Goal: Navigation & Orientation: Find specific page/section

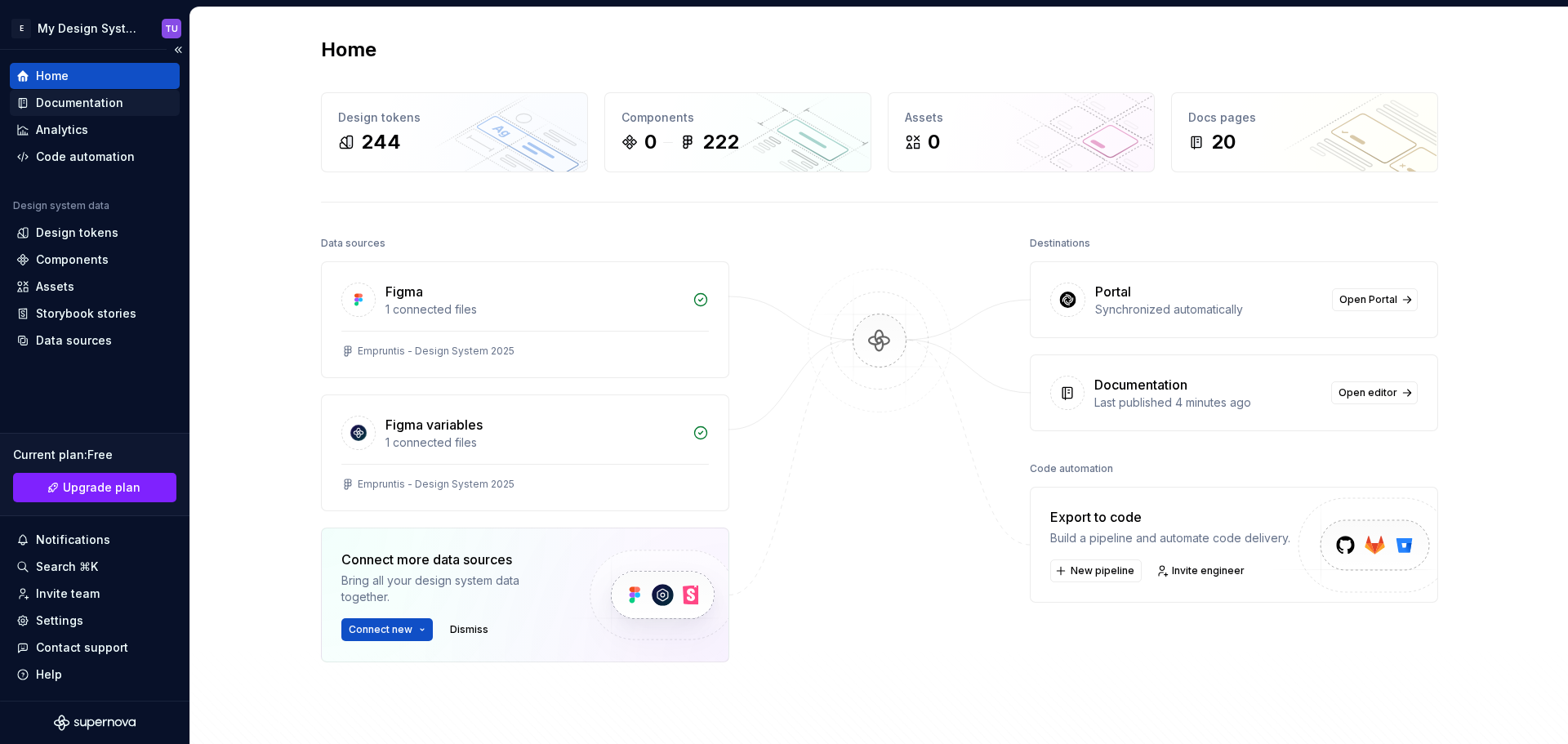
click at [77, 97] on div "Documentation" at bounding box center [80, 103] width 88 height 16
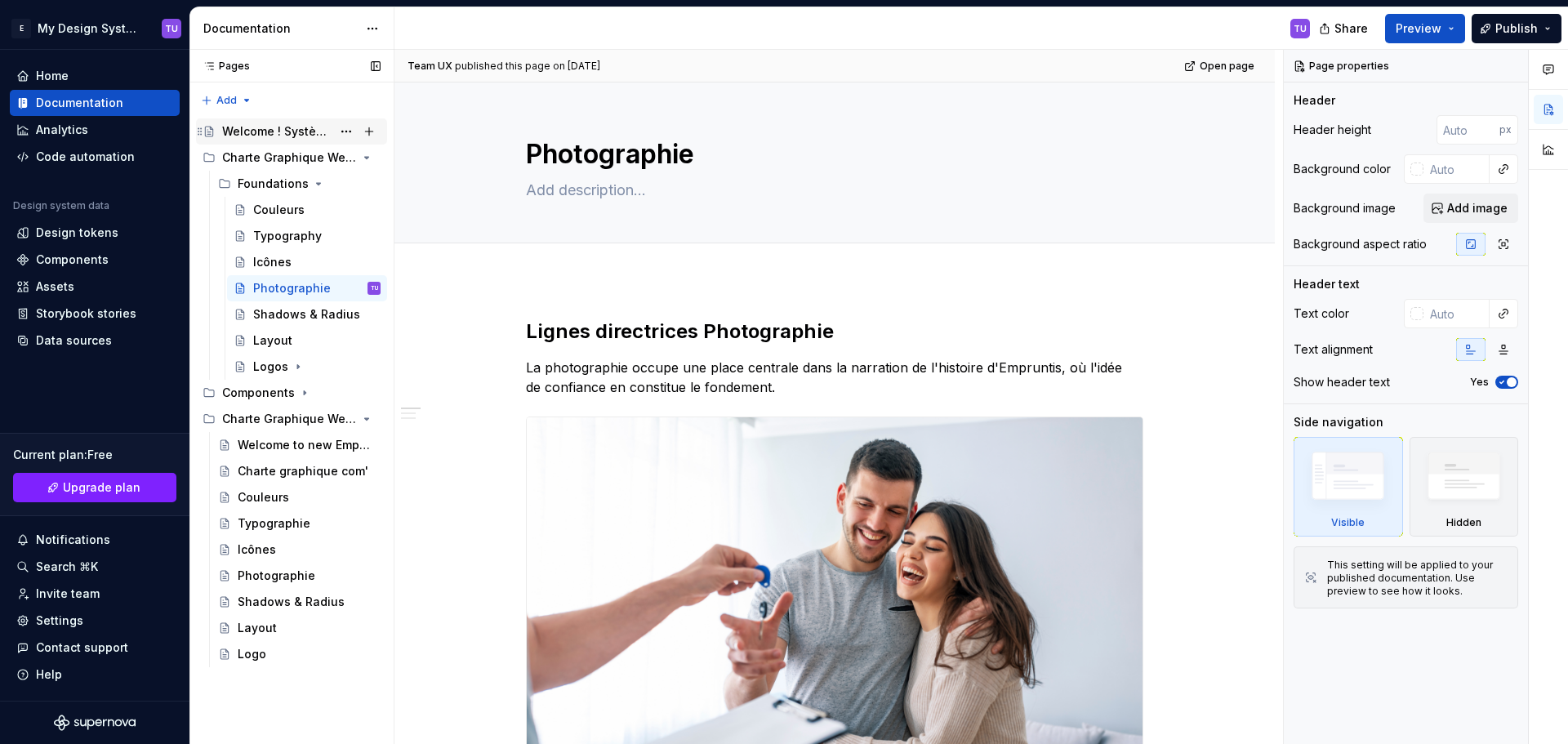
click at [276, 128] on div "Welcome ! Système de conception - Empruntis" at bounding box center [277, 131] width 110 height 16
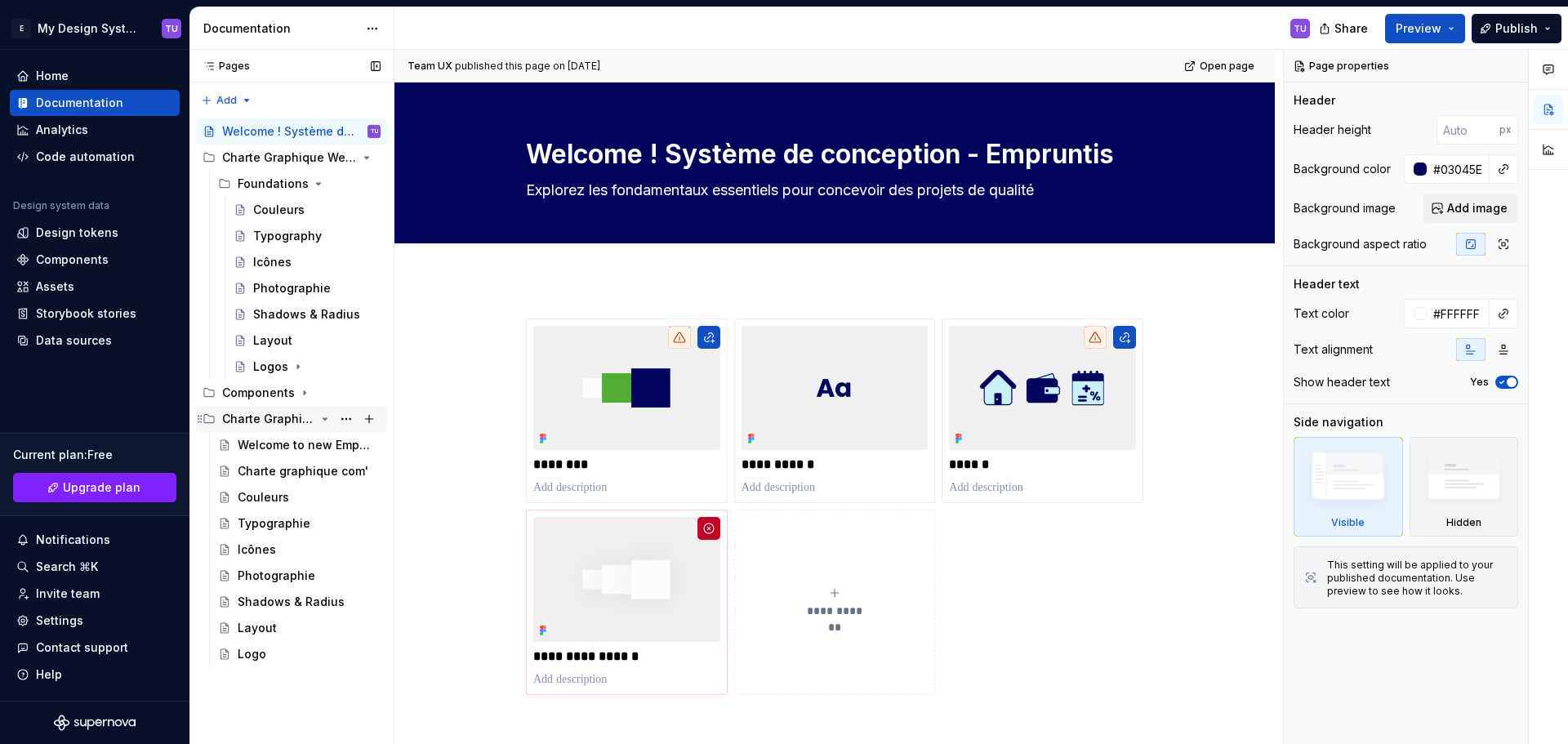
click at [221, 419] on div "Charte Graphique Web 2025" at bounding box center [291, 418] width 178 height 23
click at [200, 421] on icon "Page tree" at bounding box center [199, 418] width 13 height 13
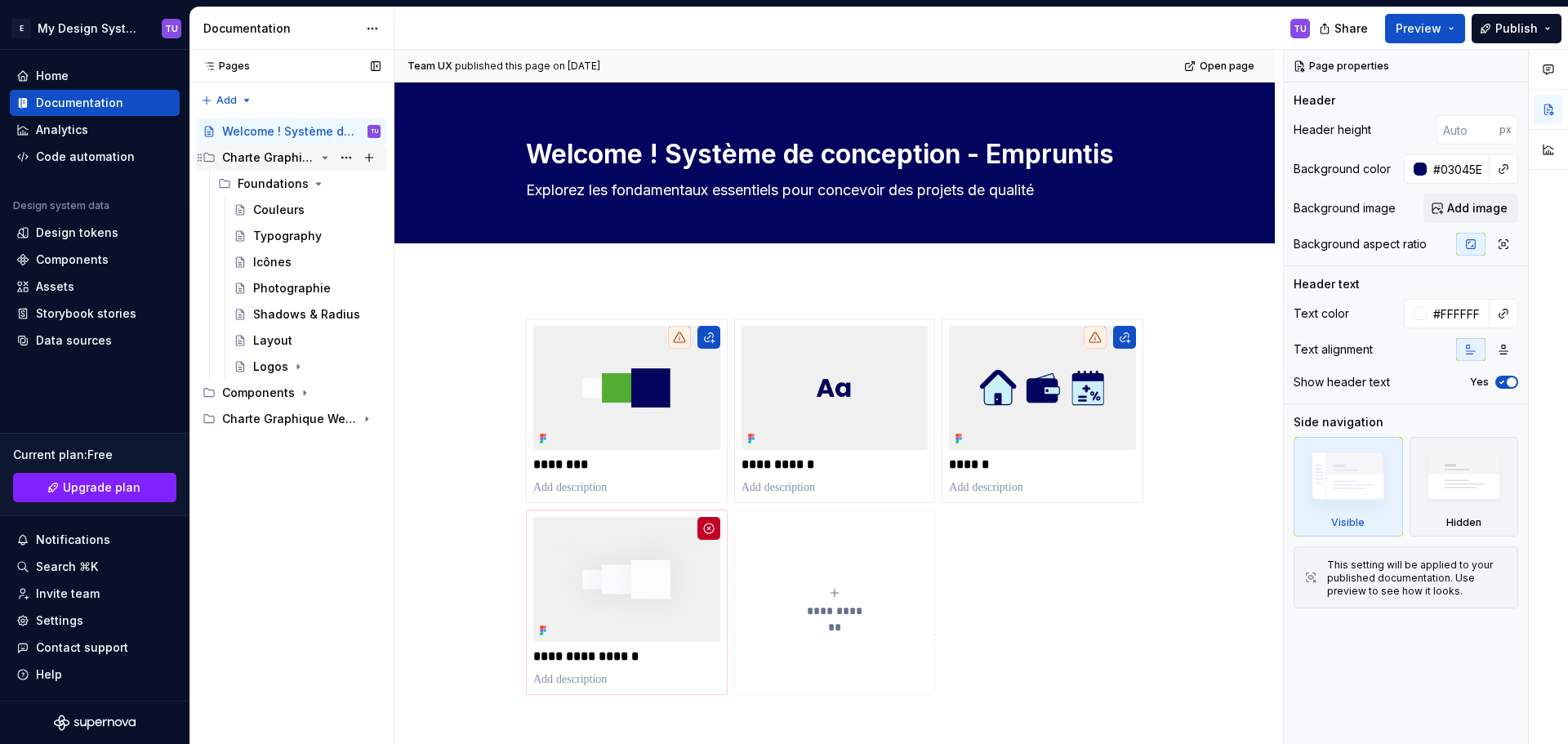
click at [201, 153] on icon "Page tree" at bounding box center [199, 157] width 13 height 13
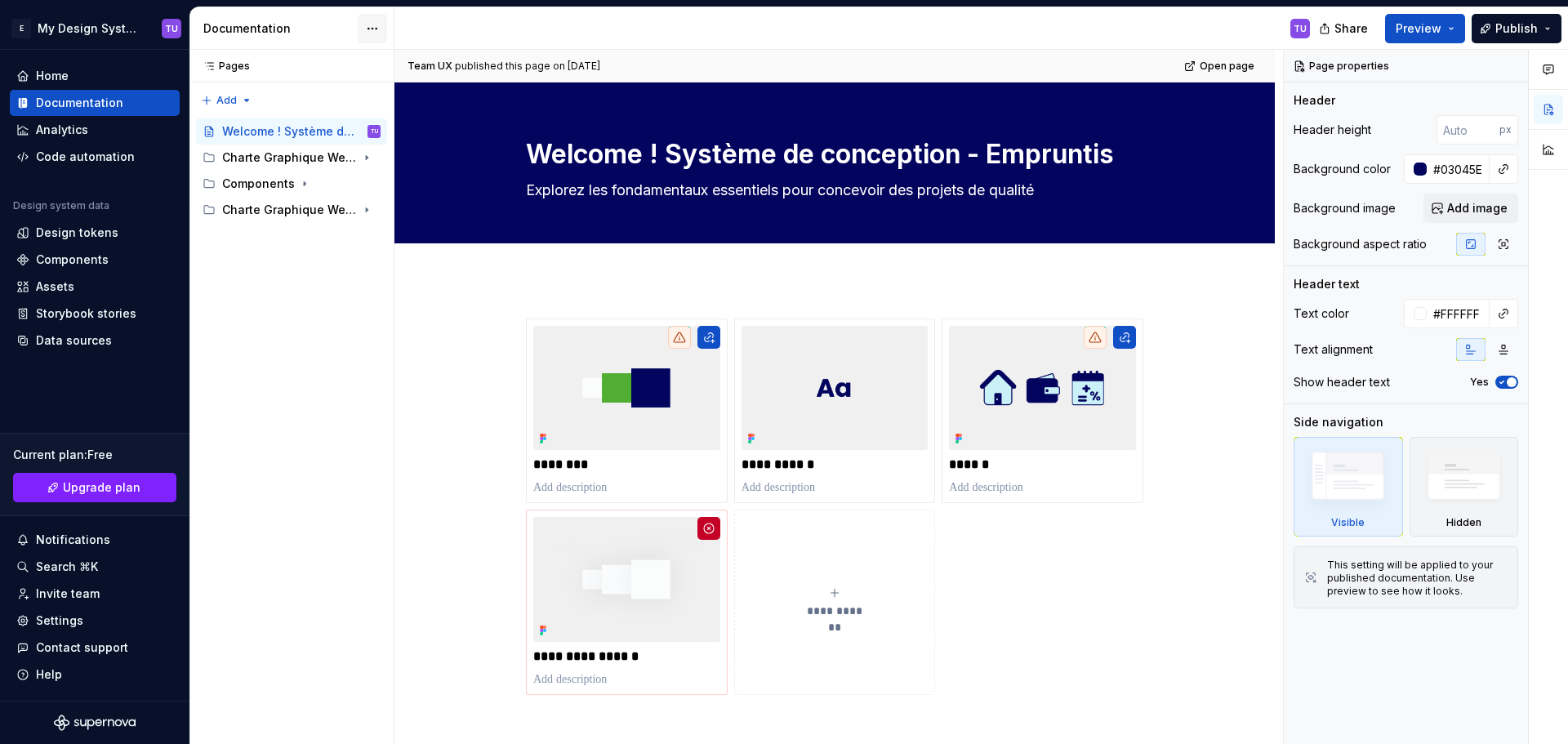
click at [367, 30] on html "E My Design System TU Home Documentation Analytics Code automation Design syste…" at bounding box center [784, 372] width 1568 height 744
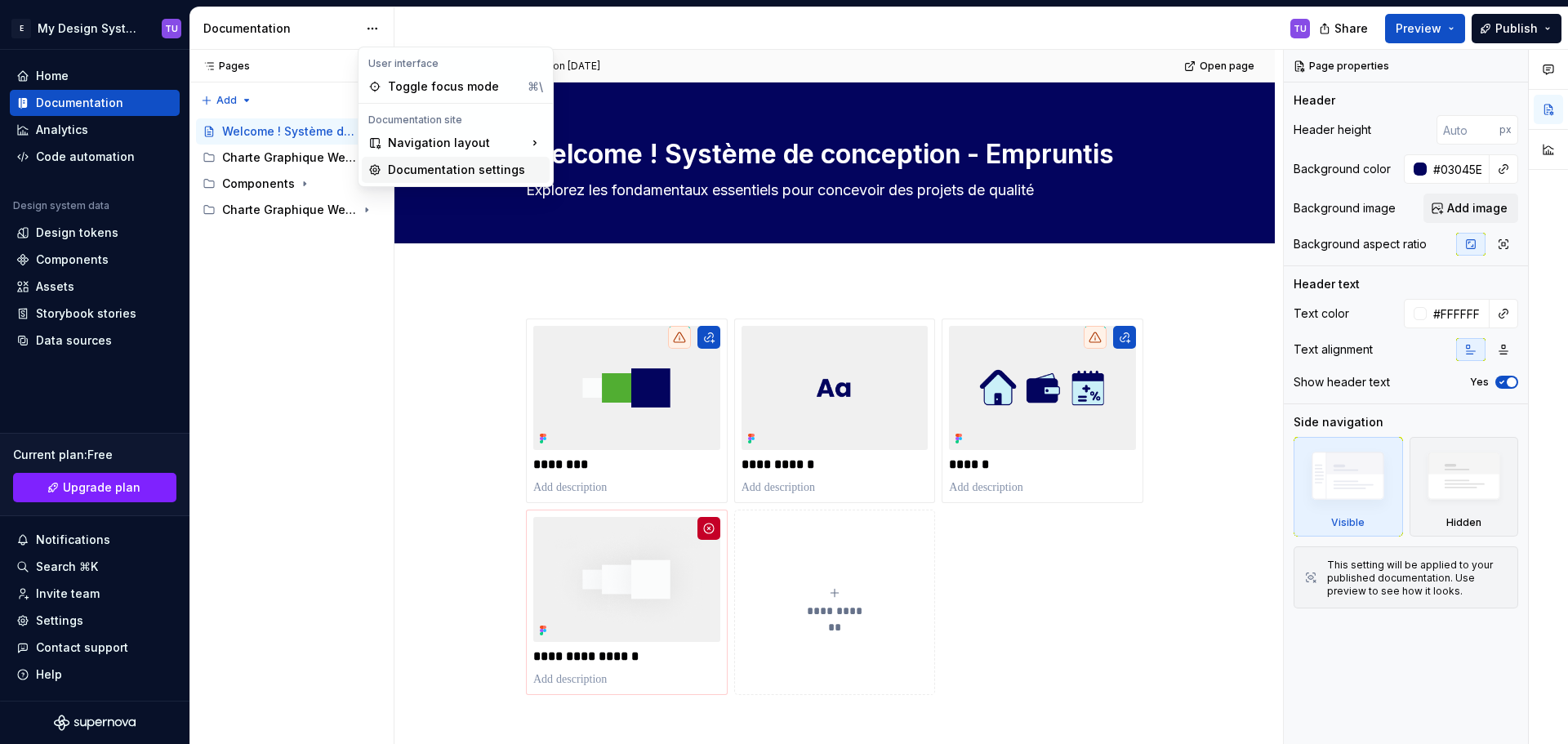
click at [448, 167] on div "Documentation settings" at bounding box center [466, 169] width 155 height 16
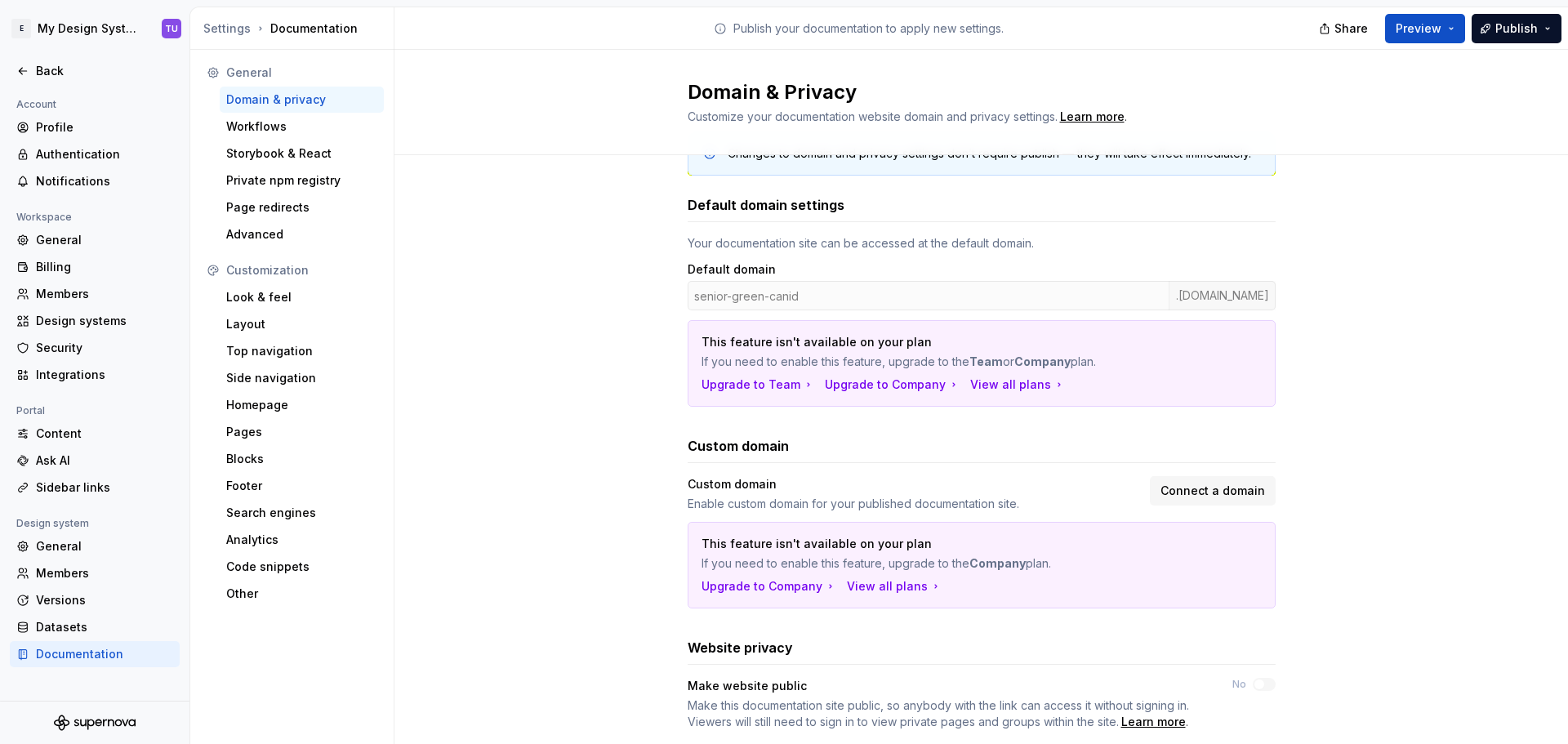
scroll to position [82, 0]
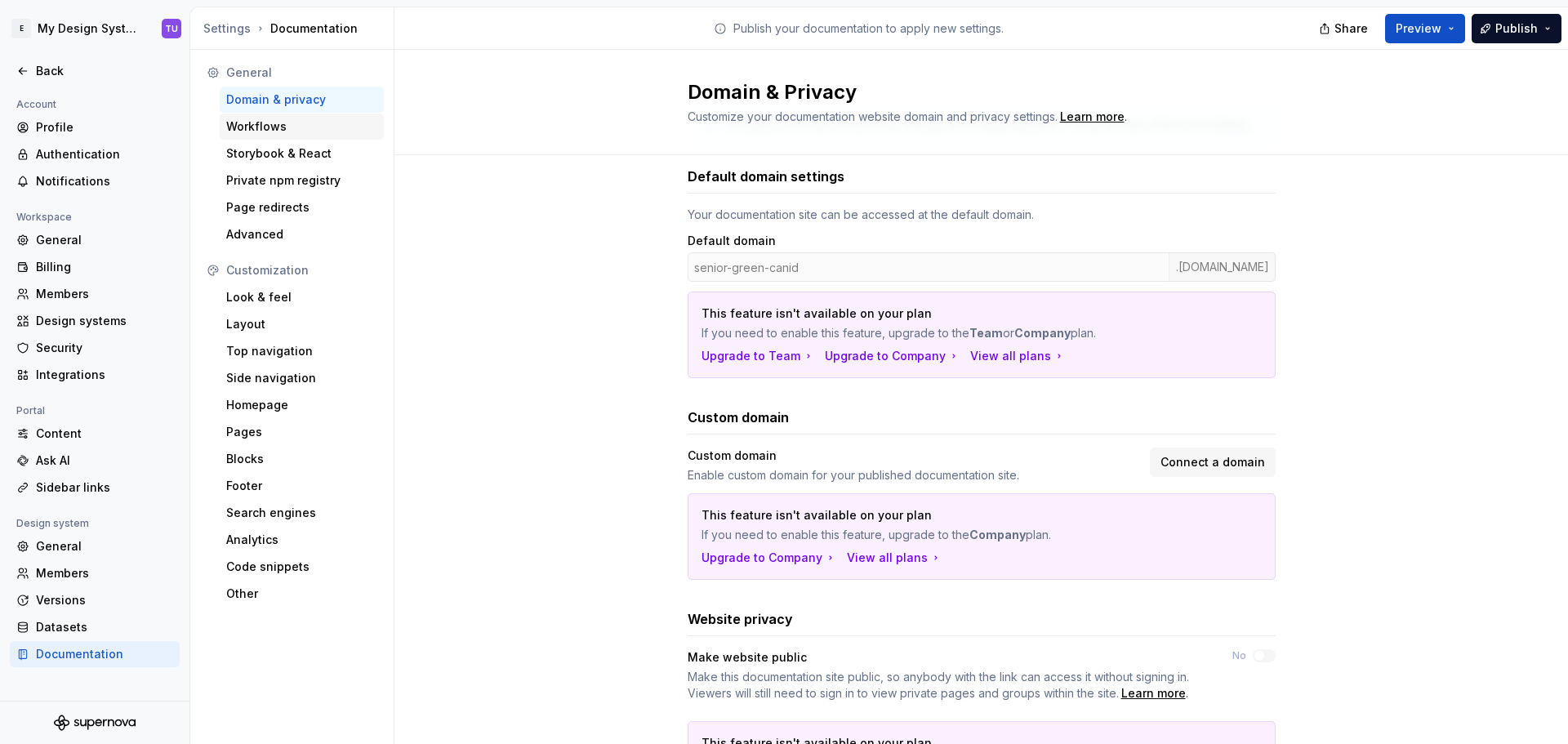
click at [299, 129] on div "Workflows" at bounding box center [302, 126] width 151 height 16
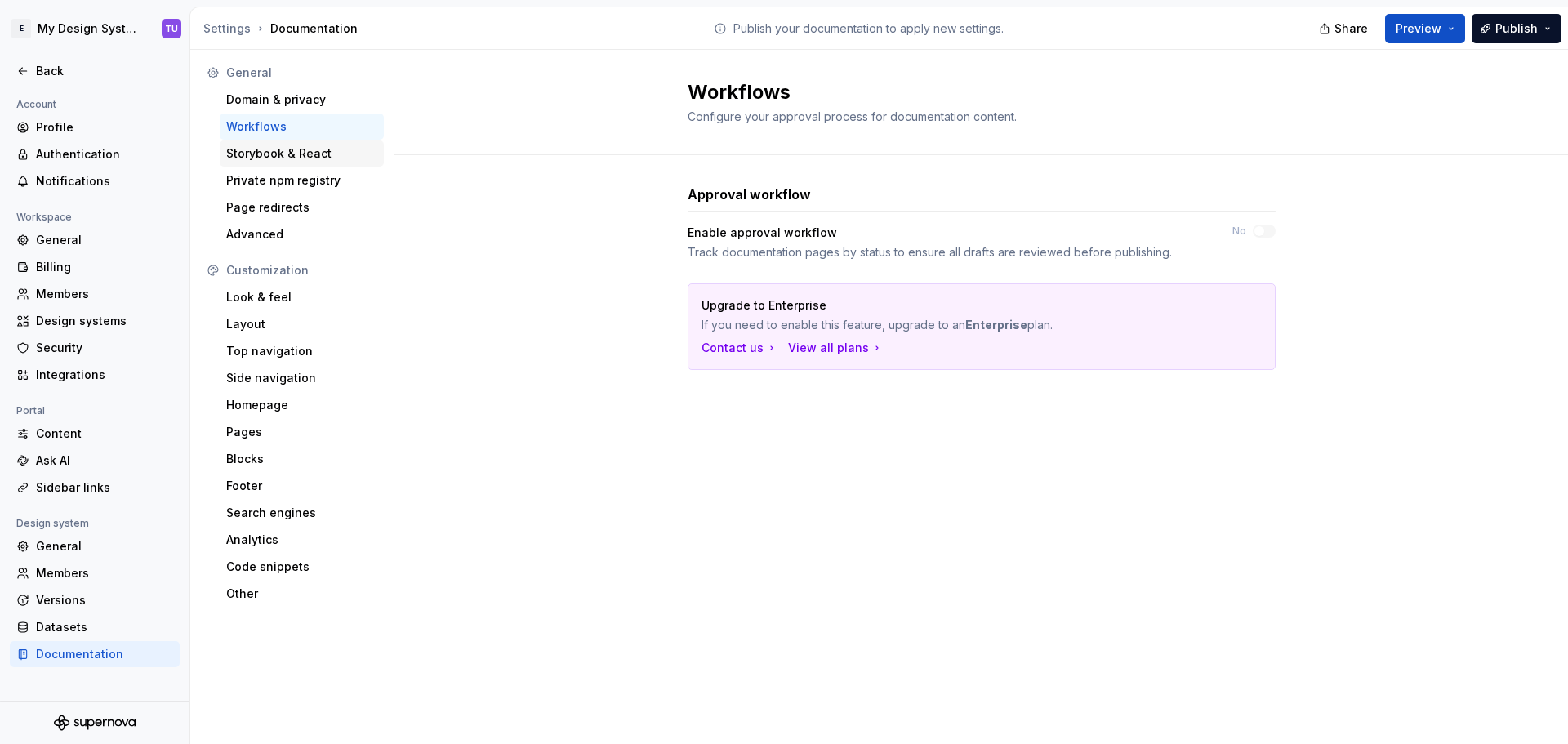
click at [277, 154] on div "Storybook & React" at bounding box center [302, 153] width 151 height 16
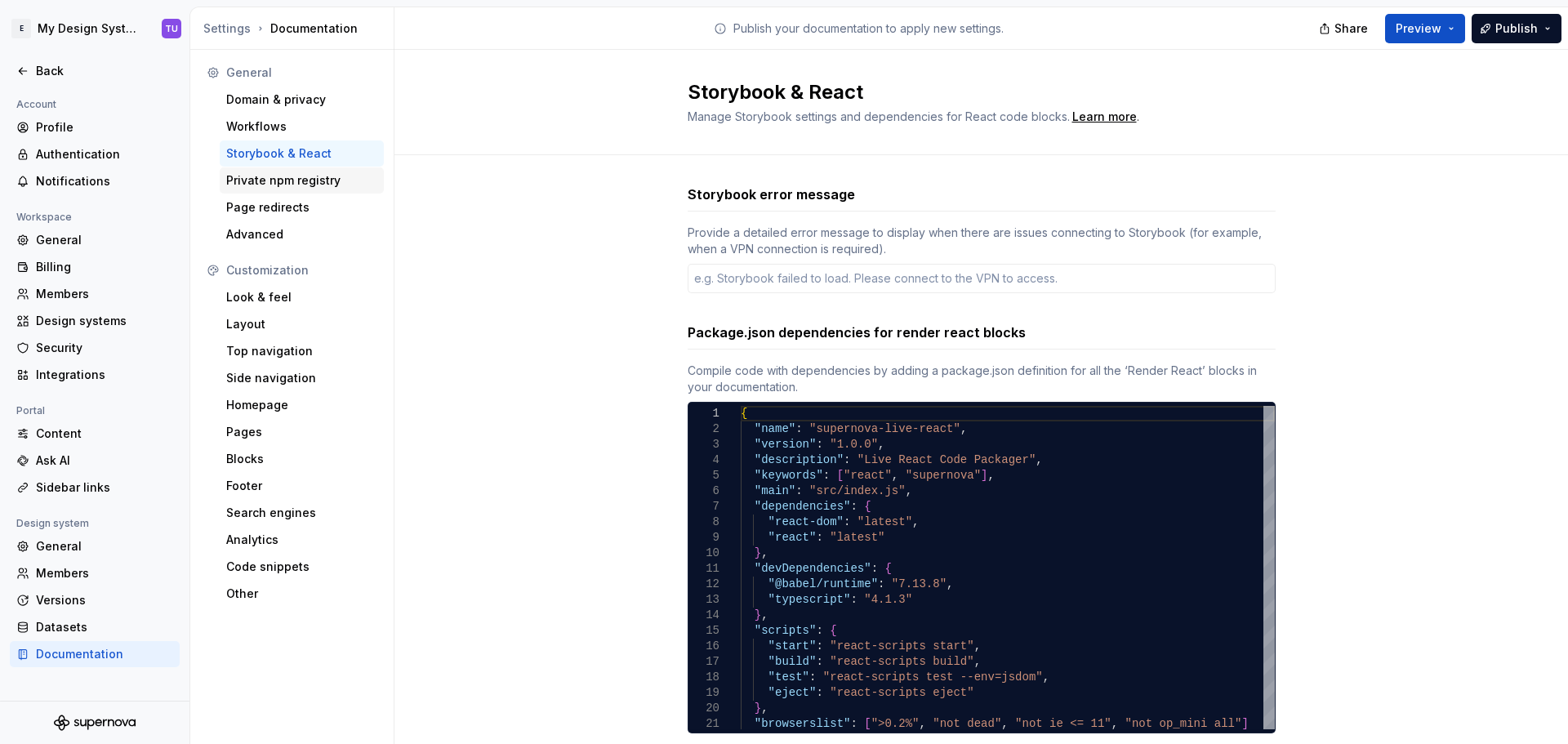
click at [271, 175] on div "Private npm registry" at bounding box center [302, 180] width 151 height 16
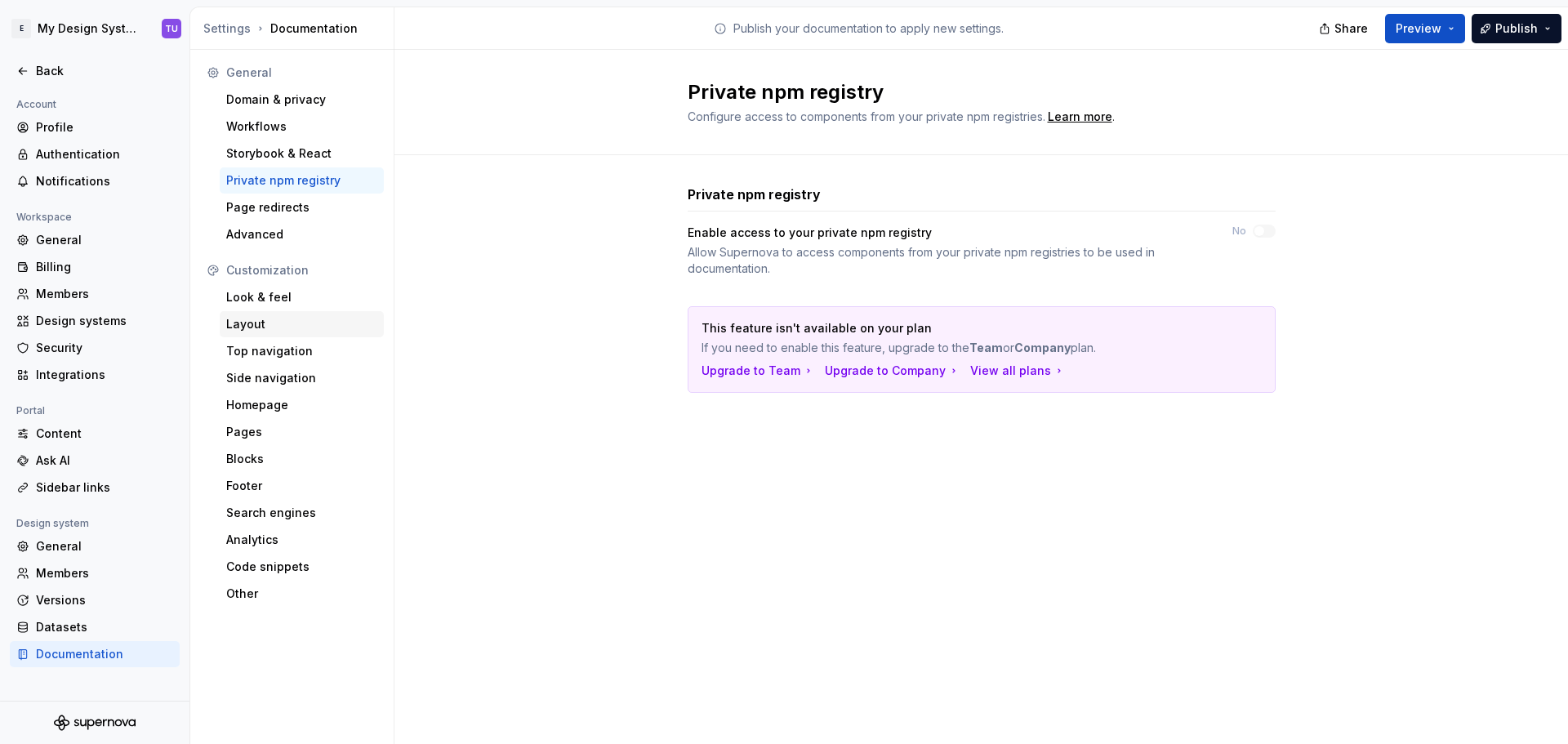
click at [262, 323] on div "Layout" at bounding box center [302, 325] width 151 height 16
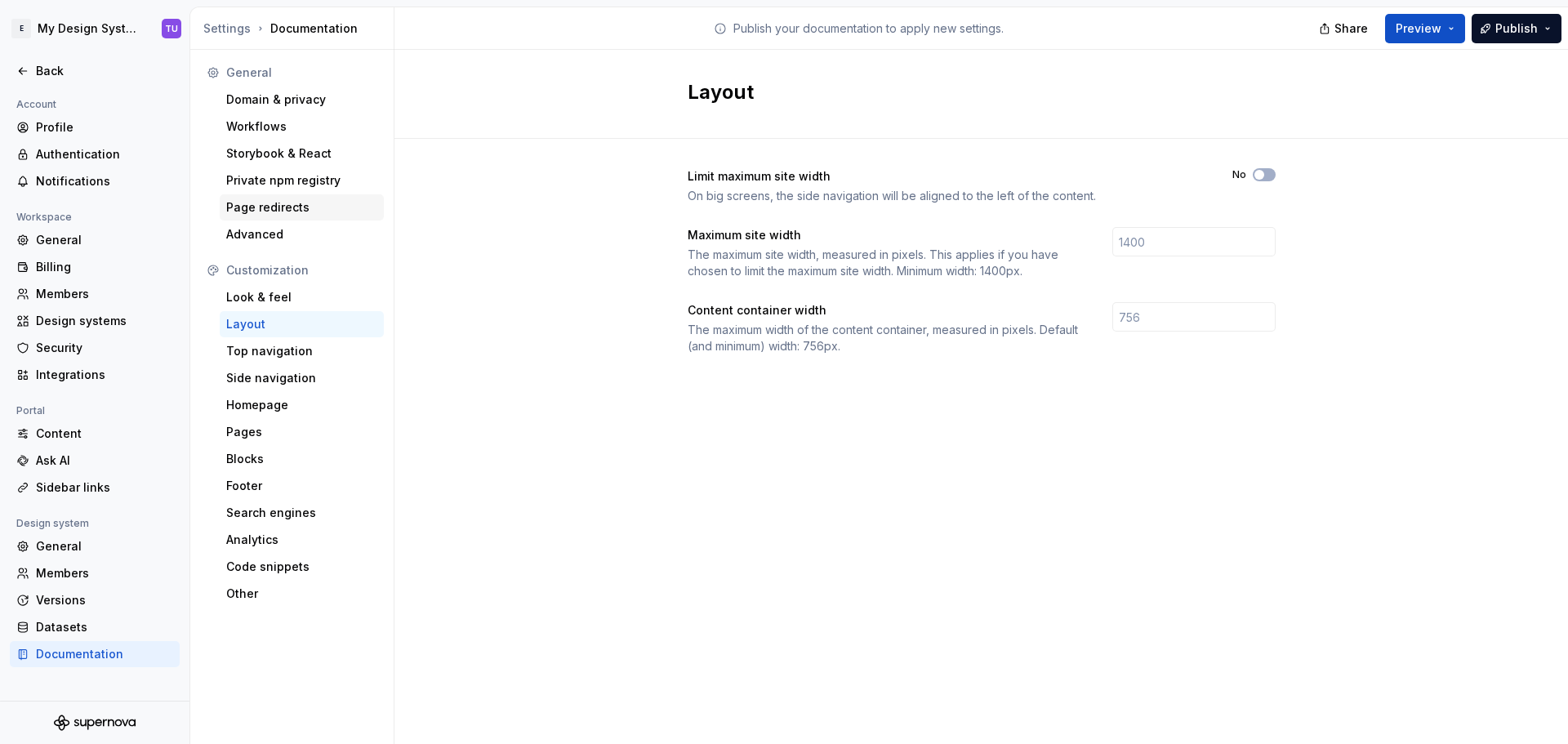
click at [259, 212] on div "Page redirects" at bounding box center [302, 207] width 151 height 16
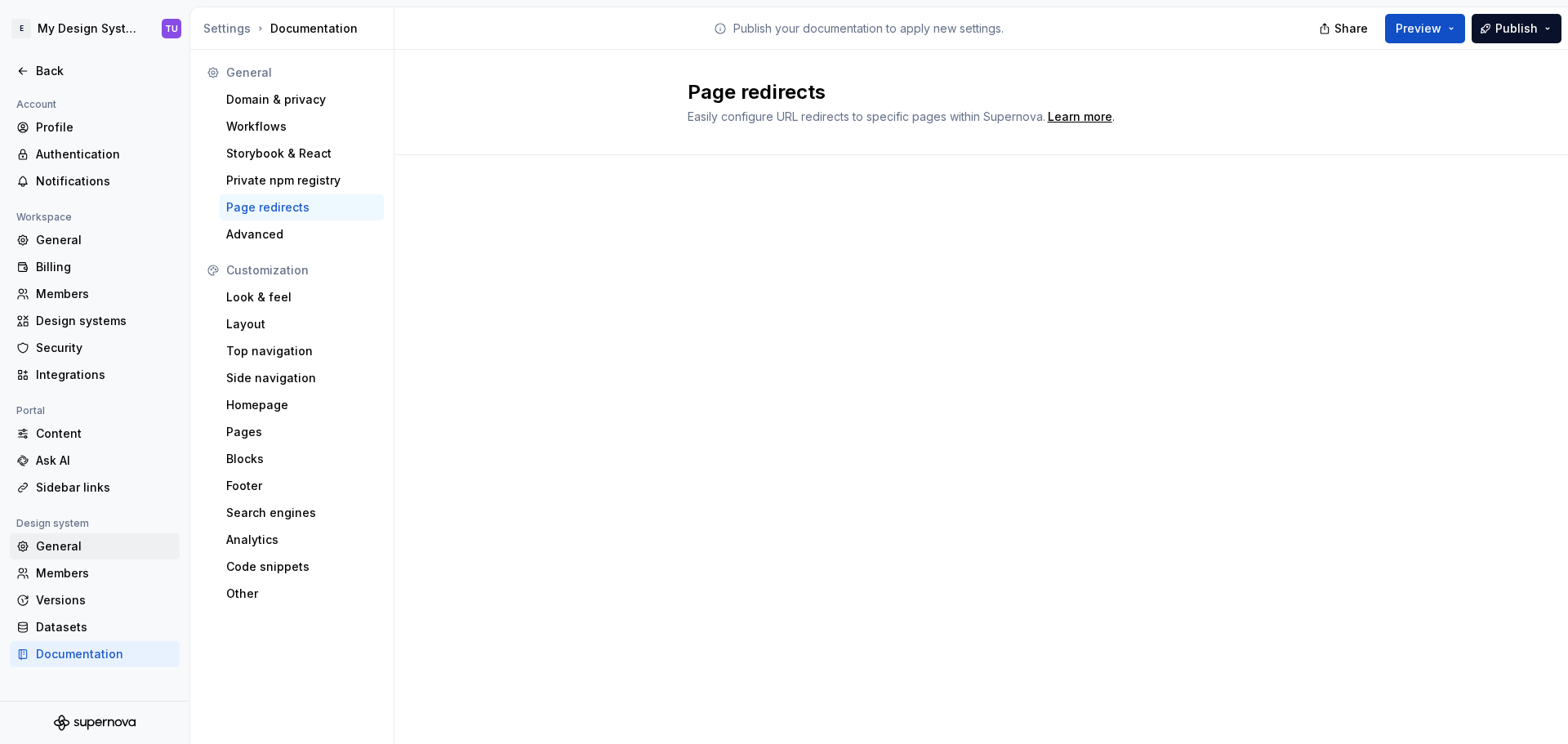
click at [53, 549] on div "General" at bounding box center [105, 547] width 137 height 16
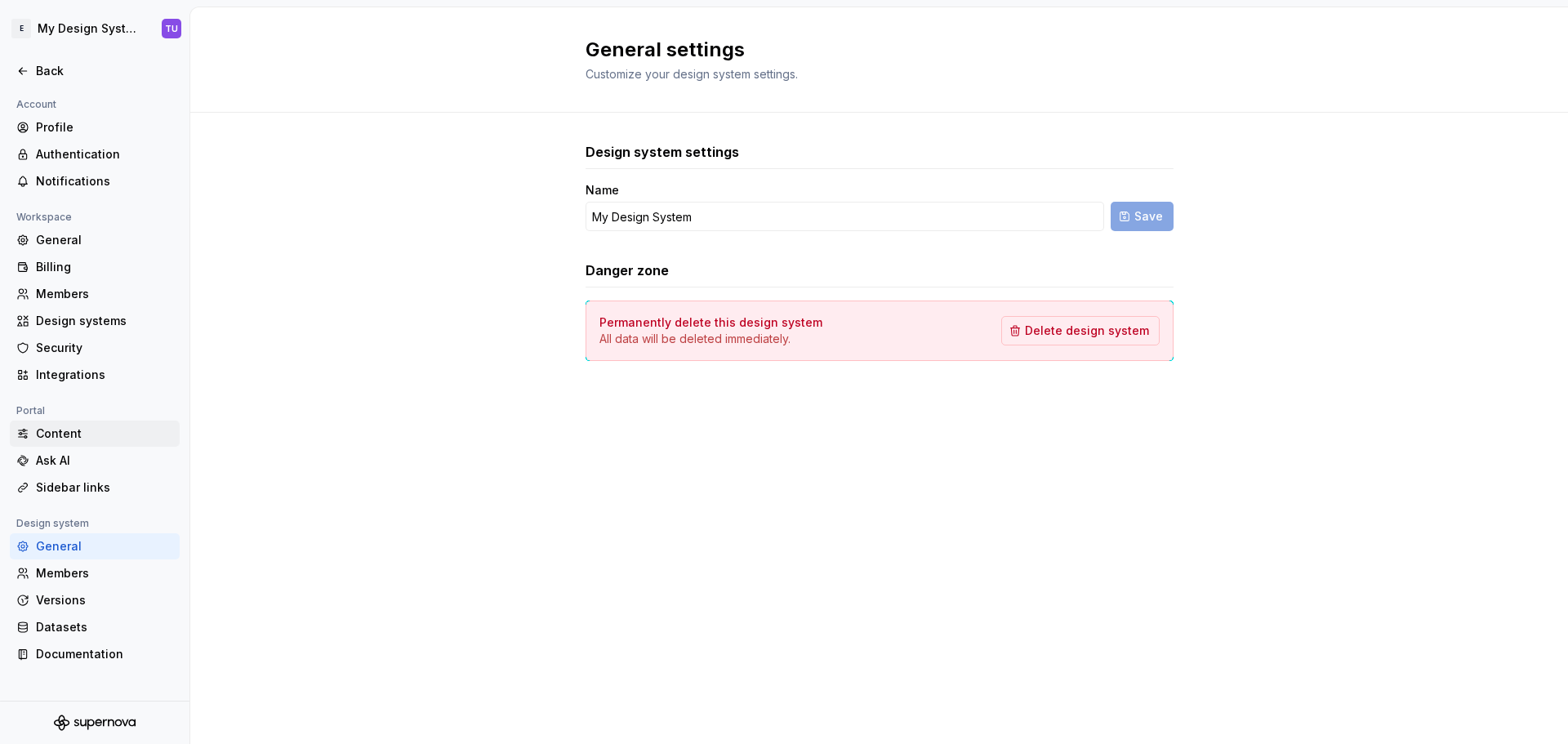
click at [53, 437] on div "Content" at bounding box center [105, 433] width 137 height 16
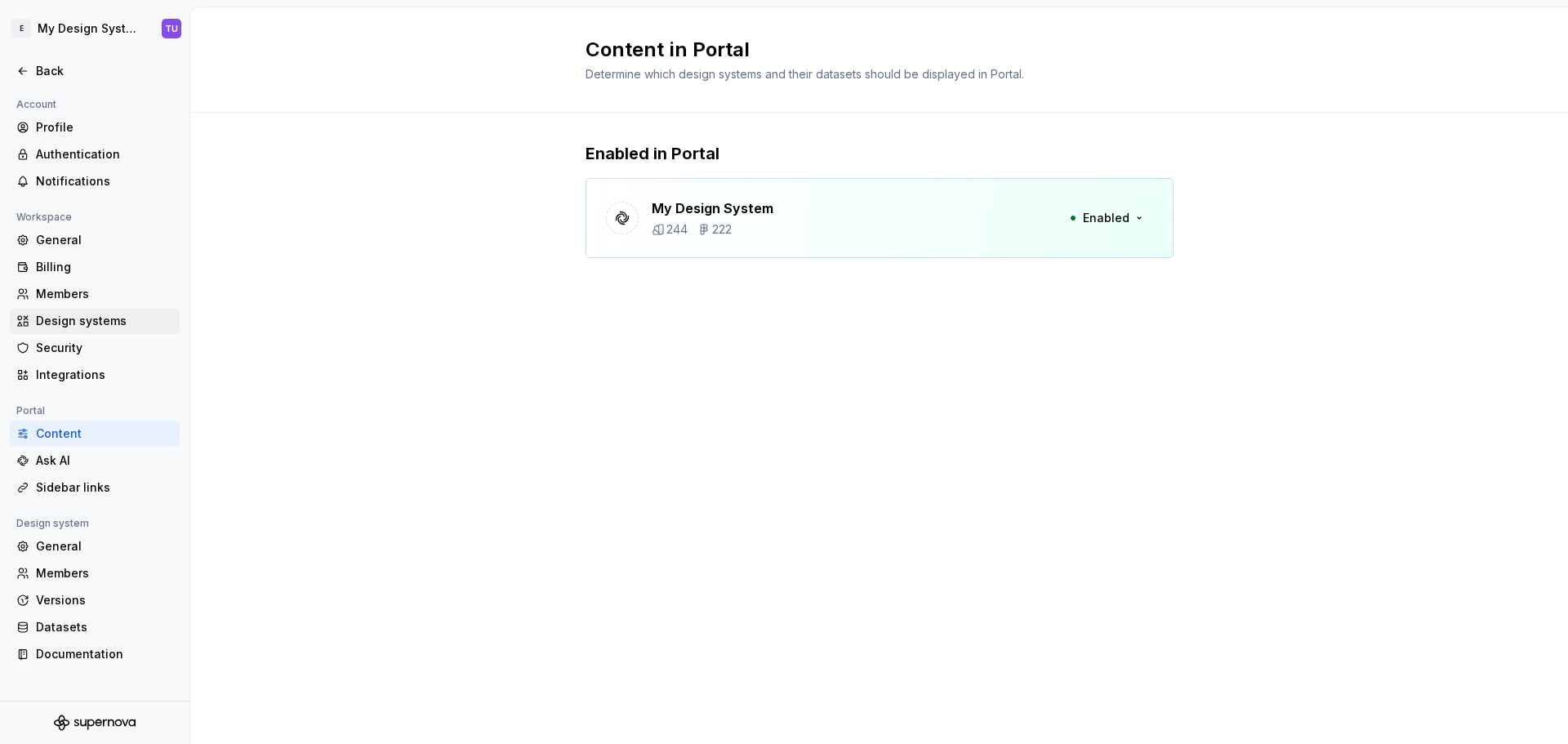
click at [67, 317] on div "Design systems" at bounding box center [105, 321] width 137 height 16
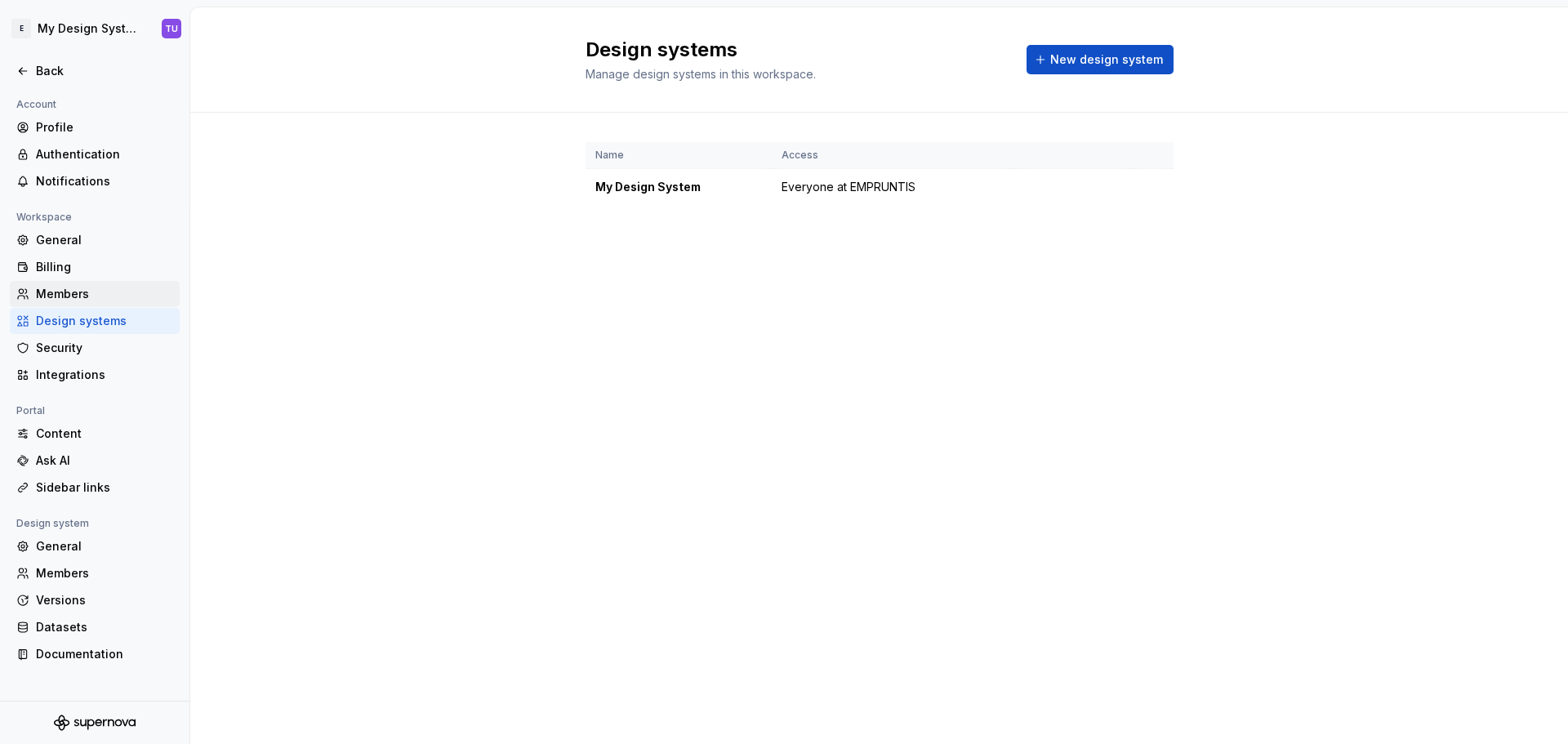
click at [77, 297] on div "Members" at bounding box center [105, 294] width 137 height 16
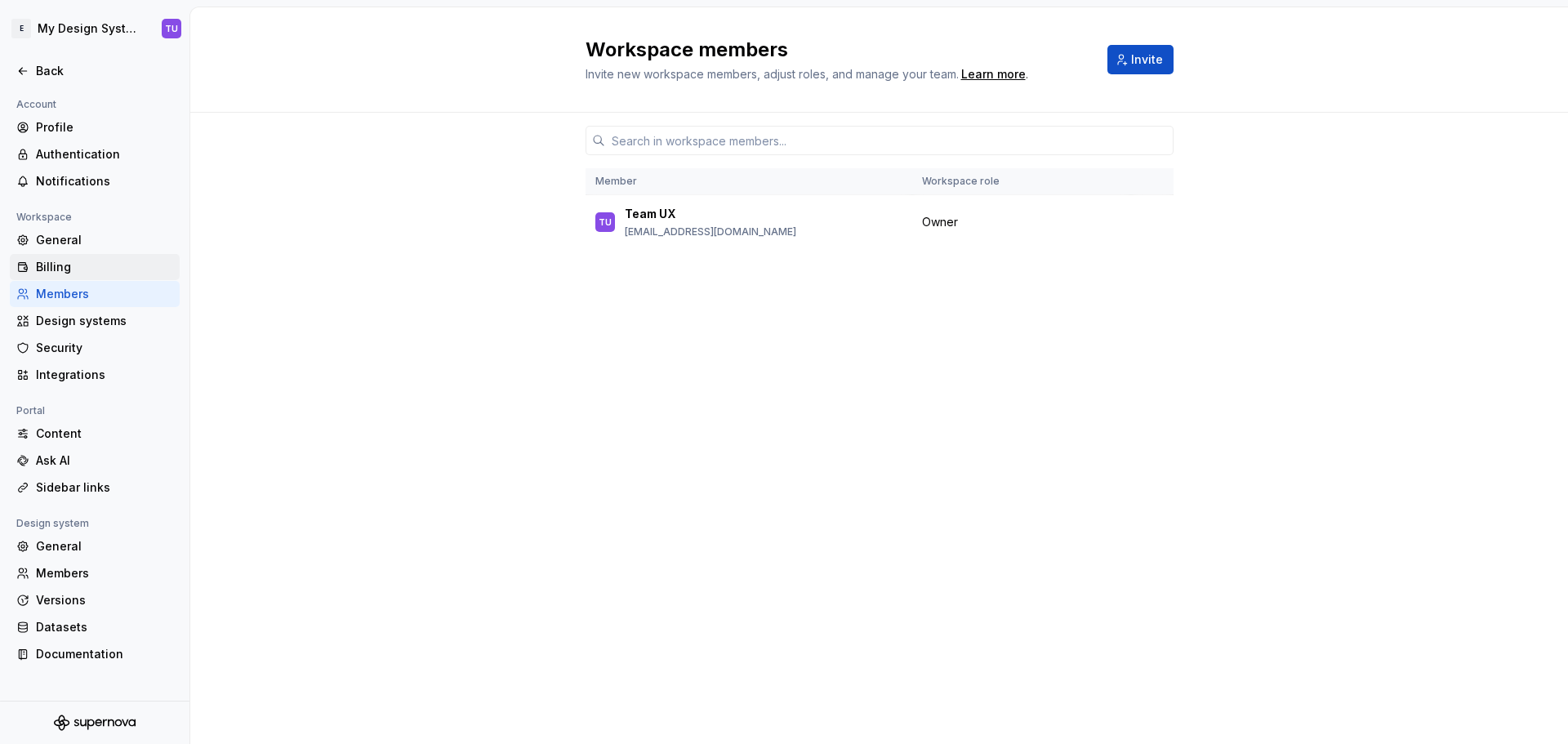
click at [90, 273] on div "Billing" at bounding box center [105, 267] width 137 height 16
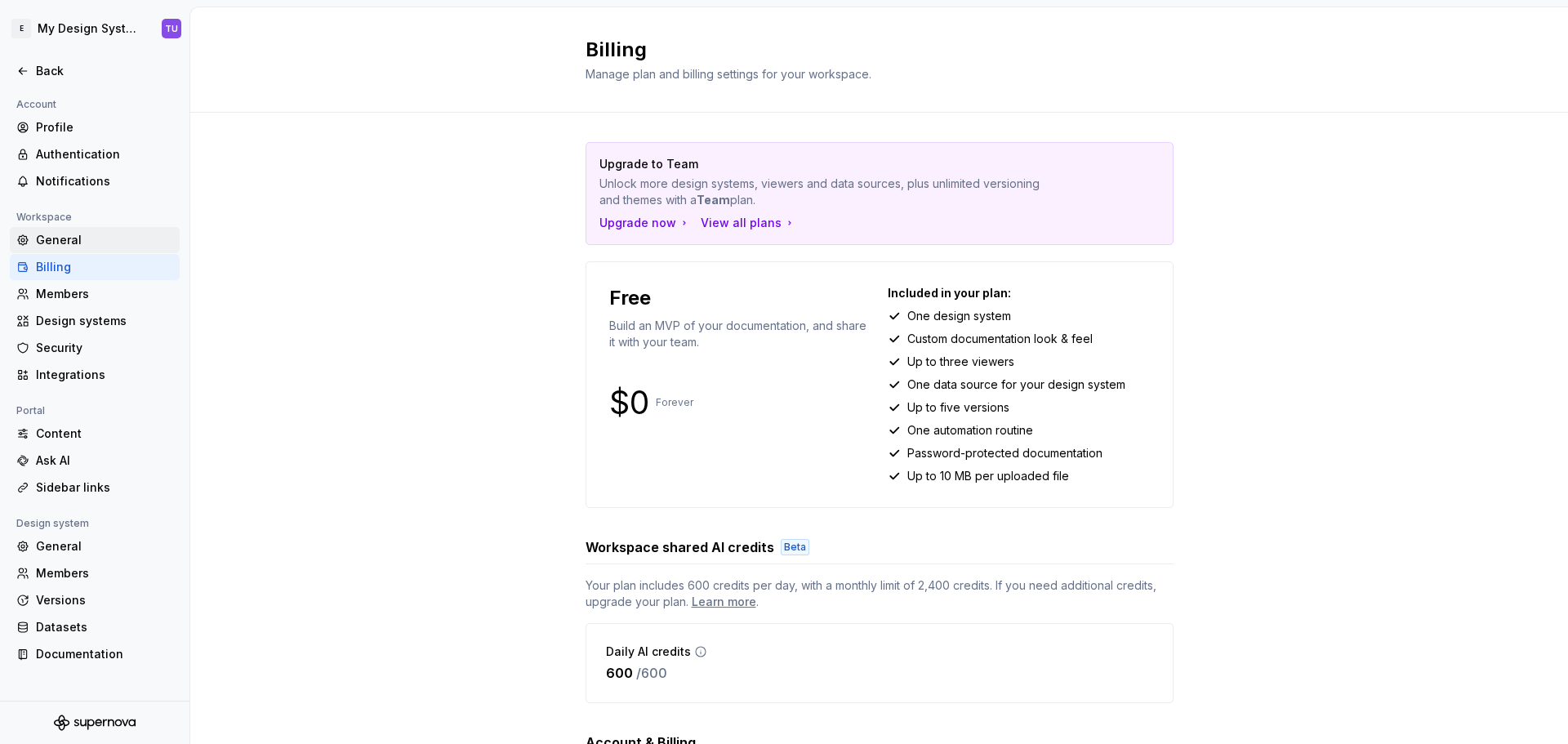
click at [86, 244] on div "General" at bounding box center [105, 240] width 137 height 16
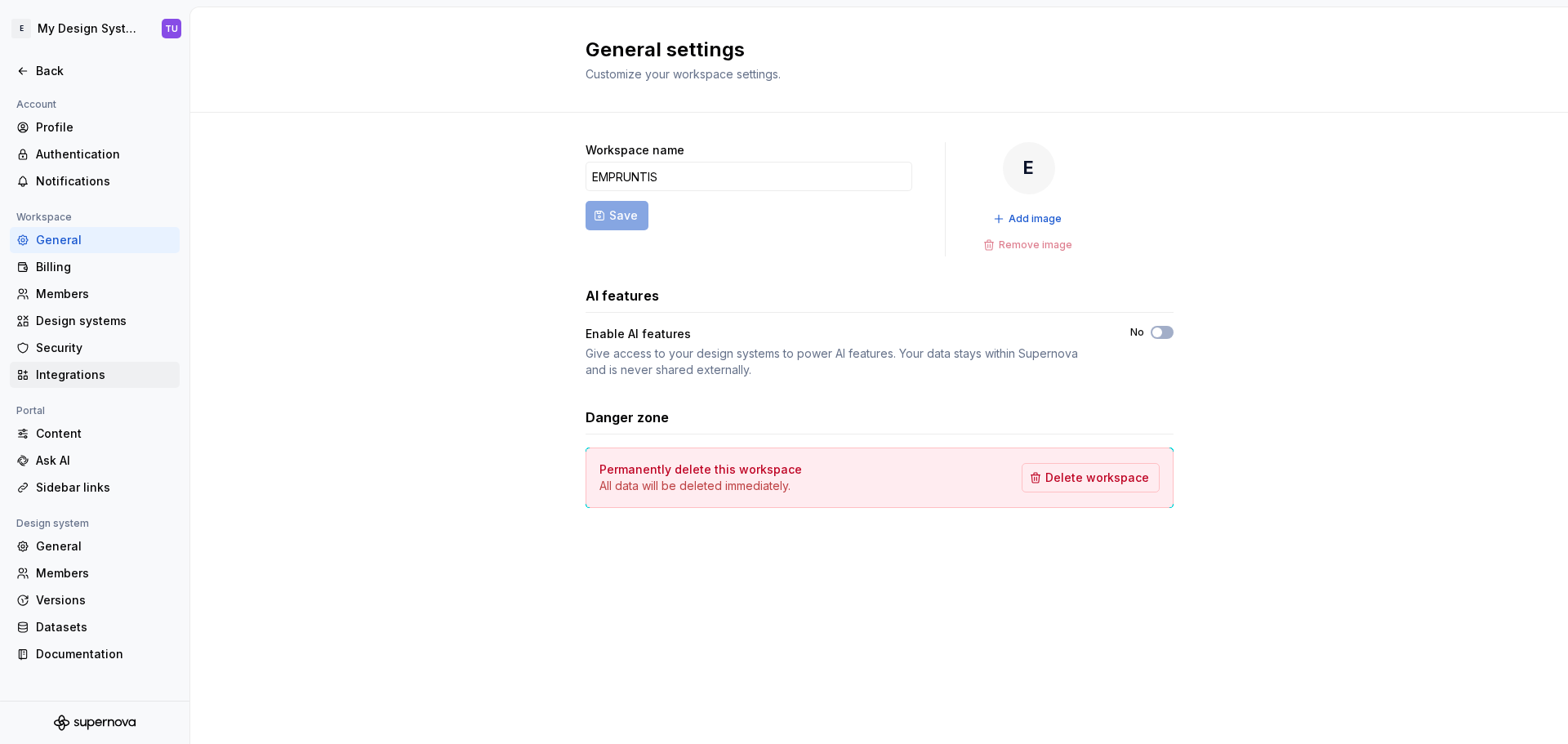
click at [79, 370] on div "Integrations" at bounding box center [105, 374] width 137 height 16
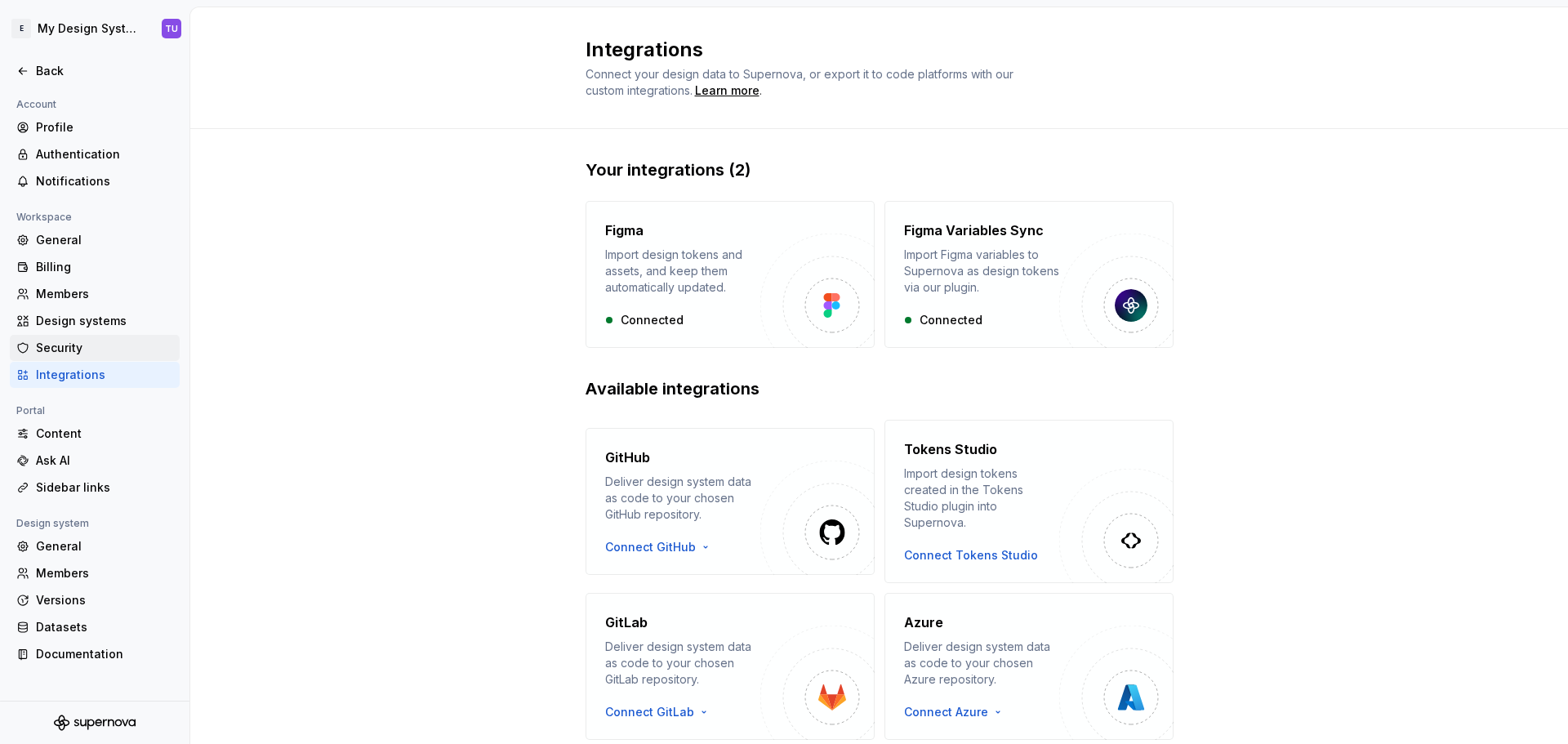
click at [77, 352] on div "Security" at bounding box center [105, 348] width 137 height 16
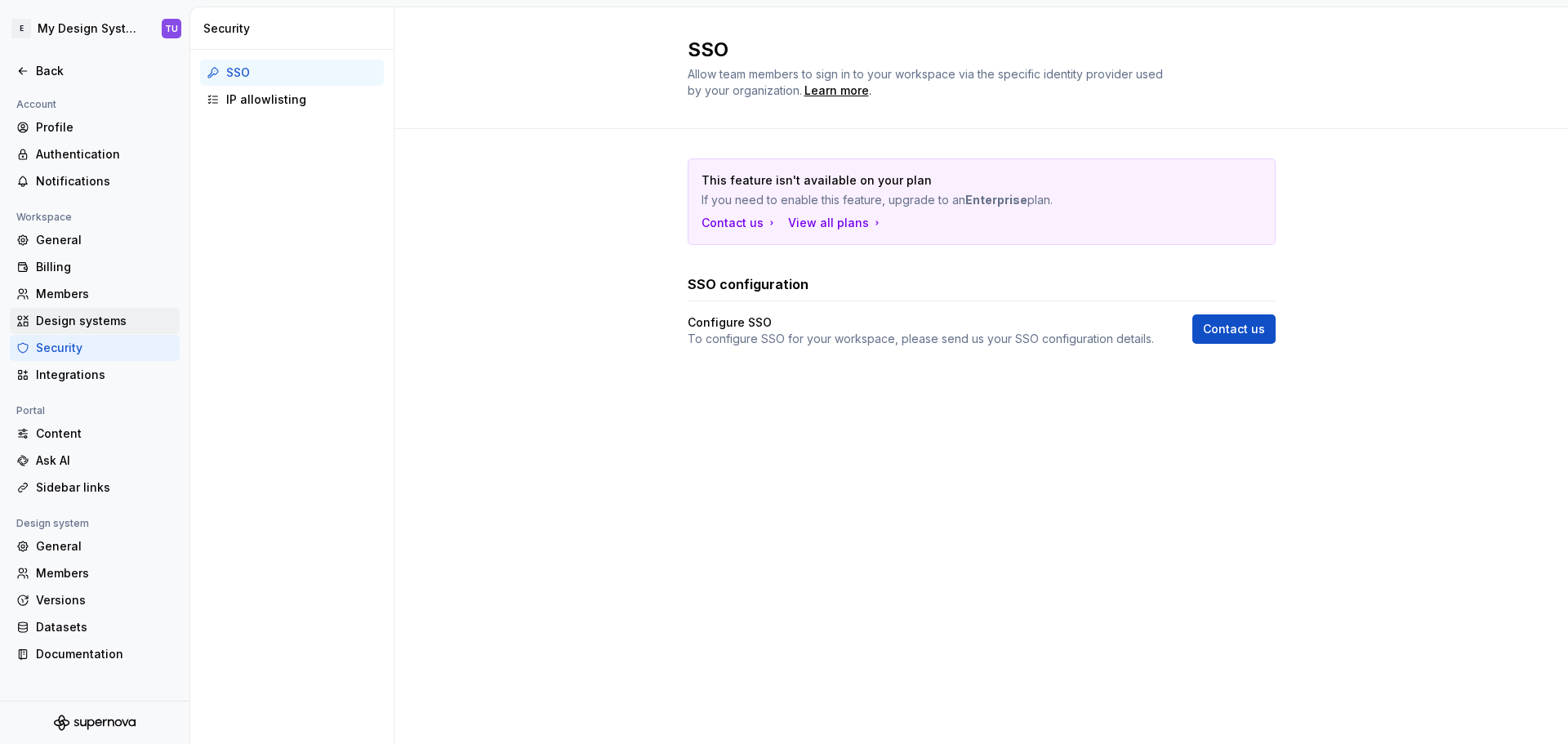
click at [94, 313] on div "Design systems" at bounding box center [105, 321] width 137 height 16
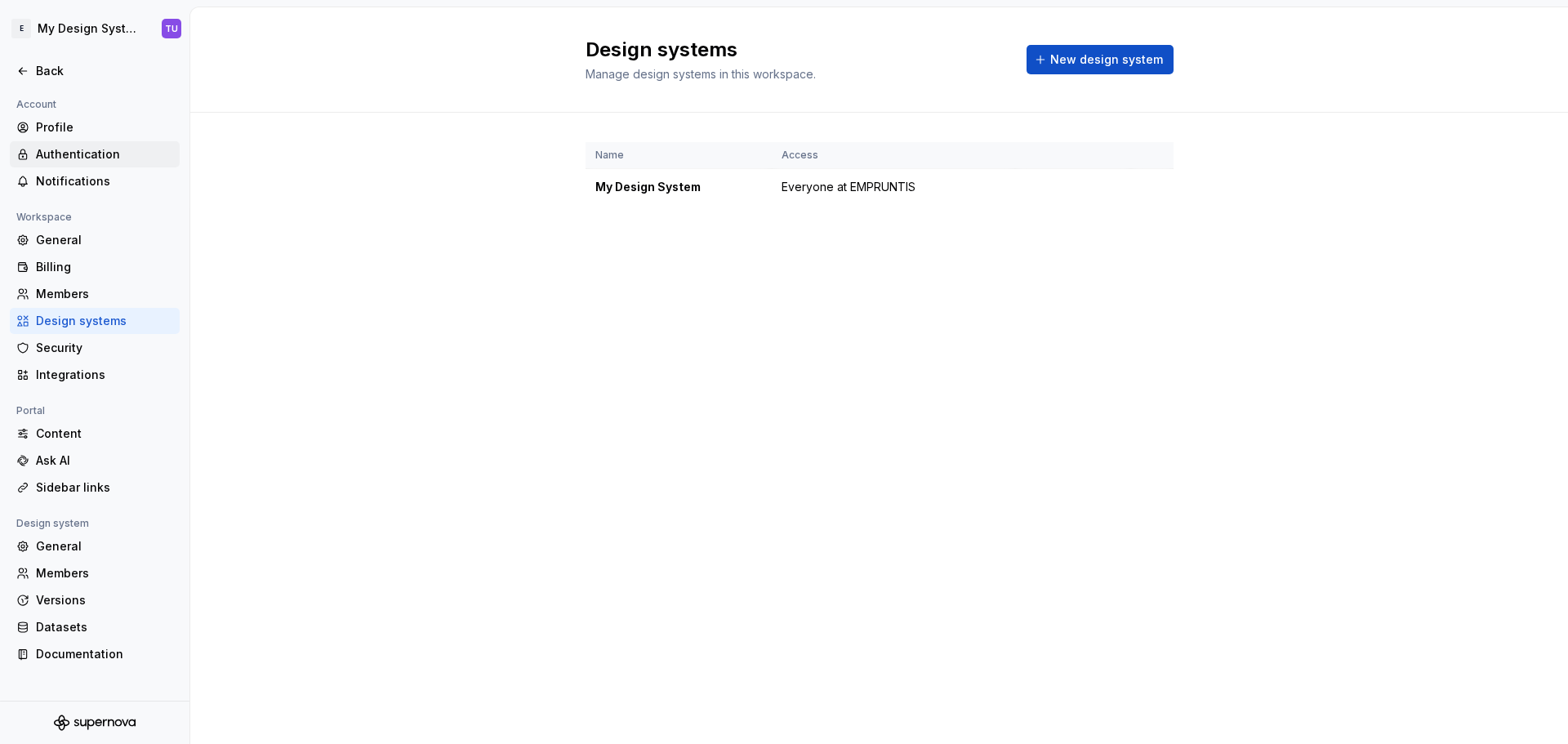
click at [97, 153] on div "Authentication" at bounding box center [105, 154] width 137 height 16
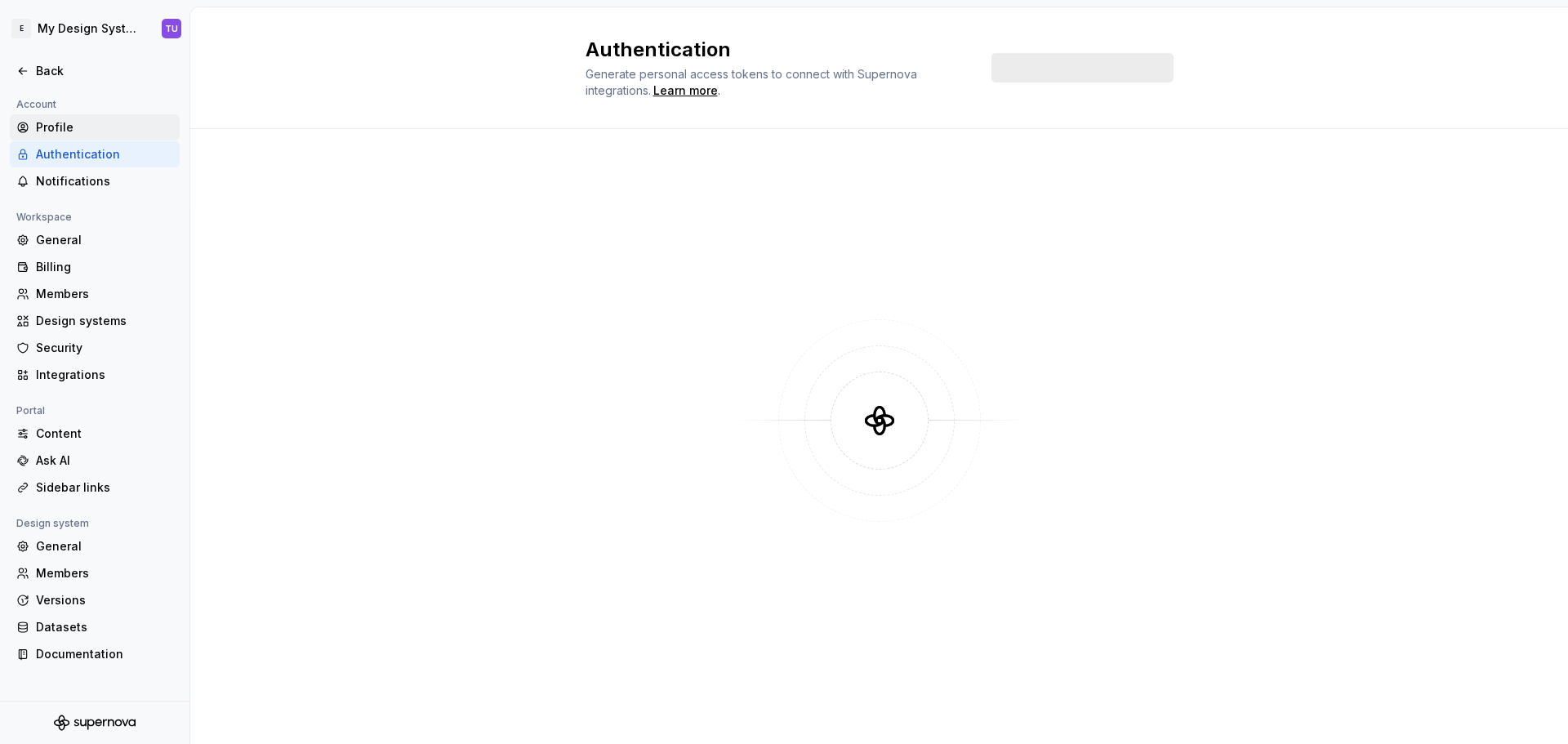
click at [71, 128] on div "Profile" at bounding box center [105, 127] width 137 height 16
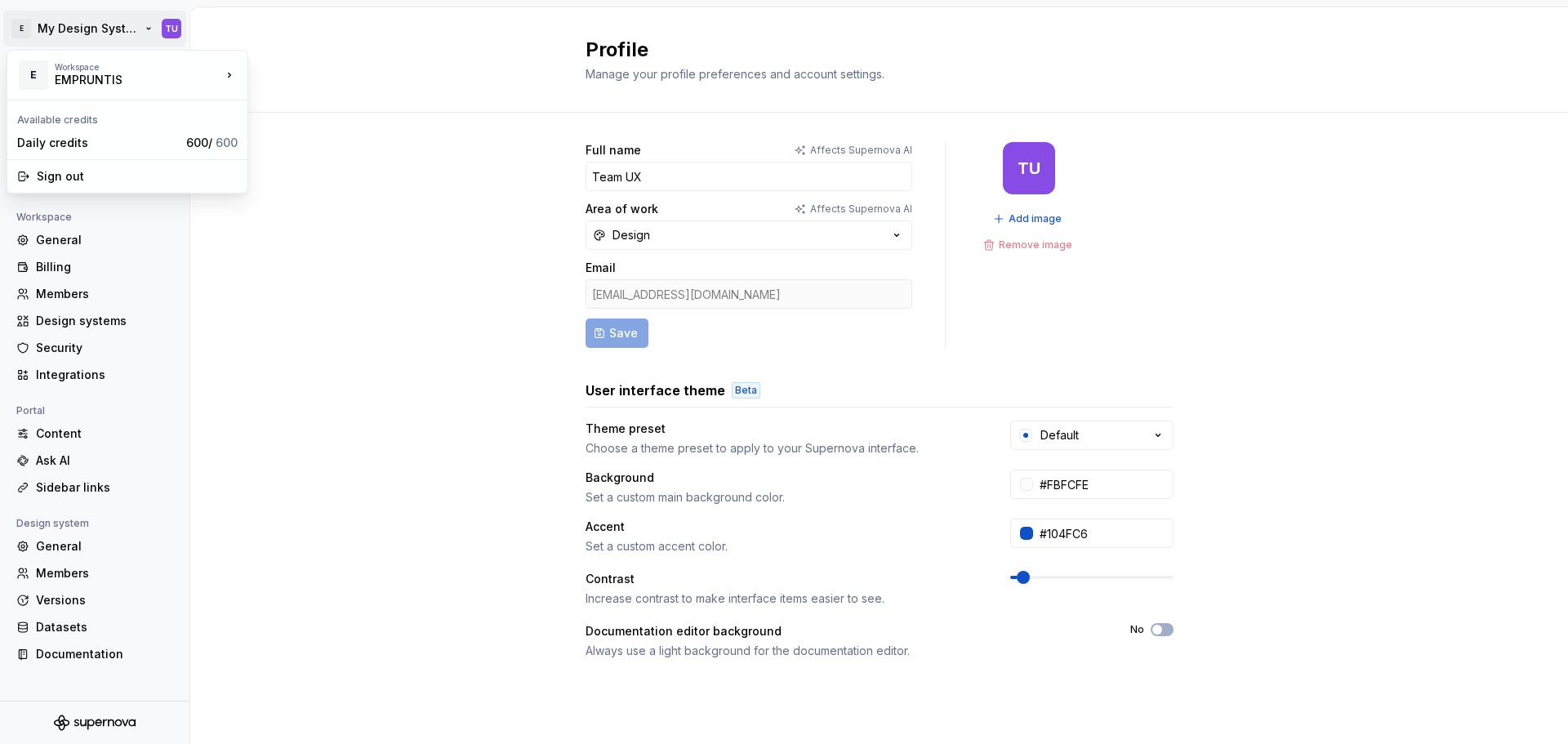
click at [85, 29] on html "E My Design System TU Back Account Profile Authentication Notifications Workspa…" at bounding box center [784, 372] width 1568 height 744
drag, startPoint x: 302, startPoint y: 69, endPoint x: 156, endPoint y: 98, distance: 148.9
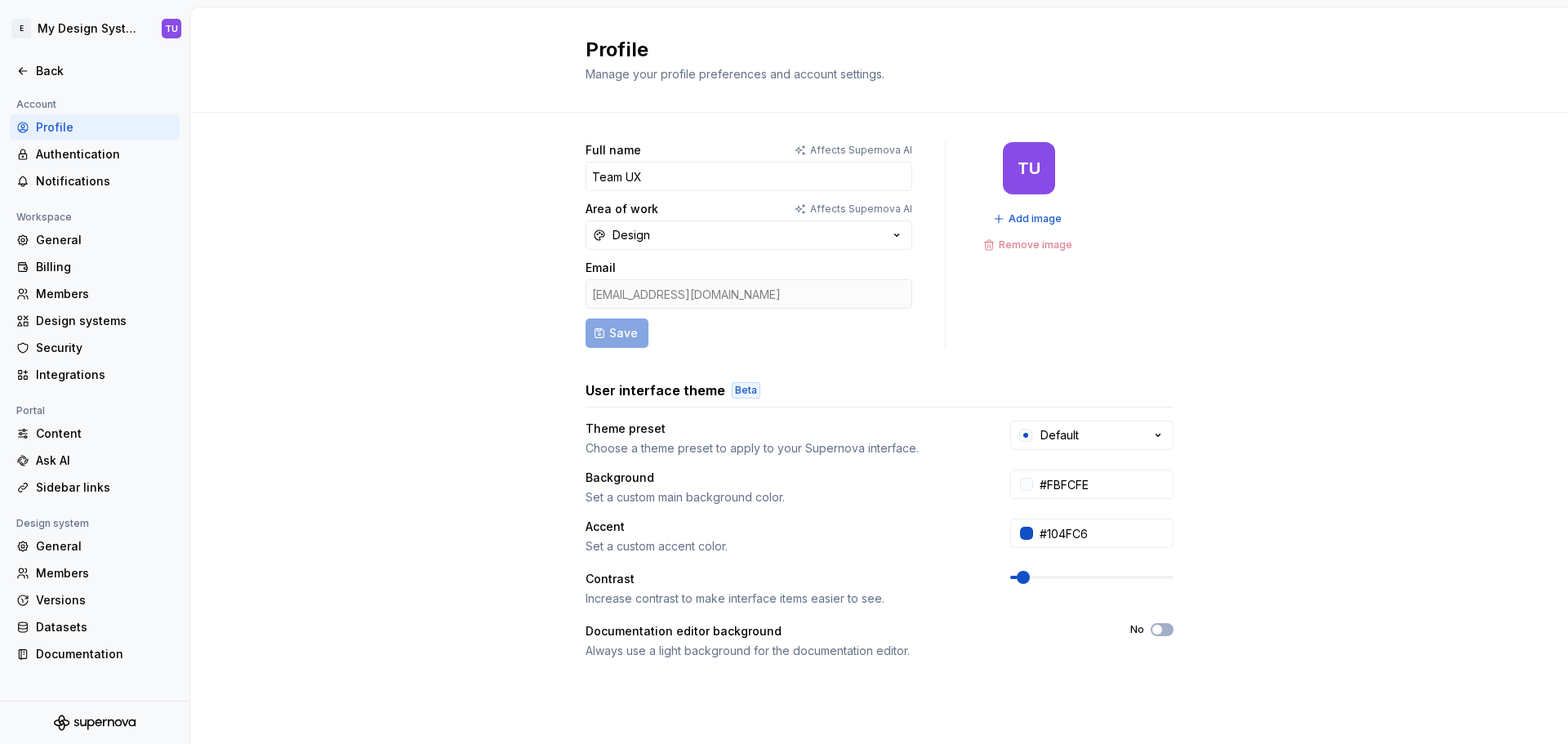
drag, startPoint x: 321, startPoint y: 71, endPoint x: 302, endPoint y: 32, distance: 43.4
click at [302, 32] on html "E My Design System TU Back Account Profile Authentication Notifications Workspa…" at bounding box center [784, 372] width 1568 height 744
click at [47, 71] on div "Back" at bounding box center [105, 71] width 137 height 16
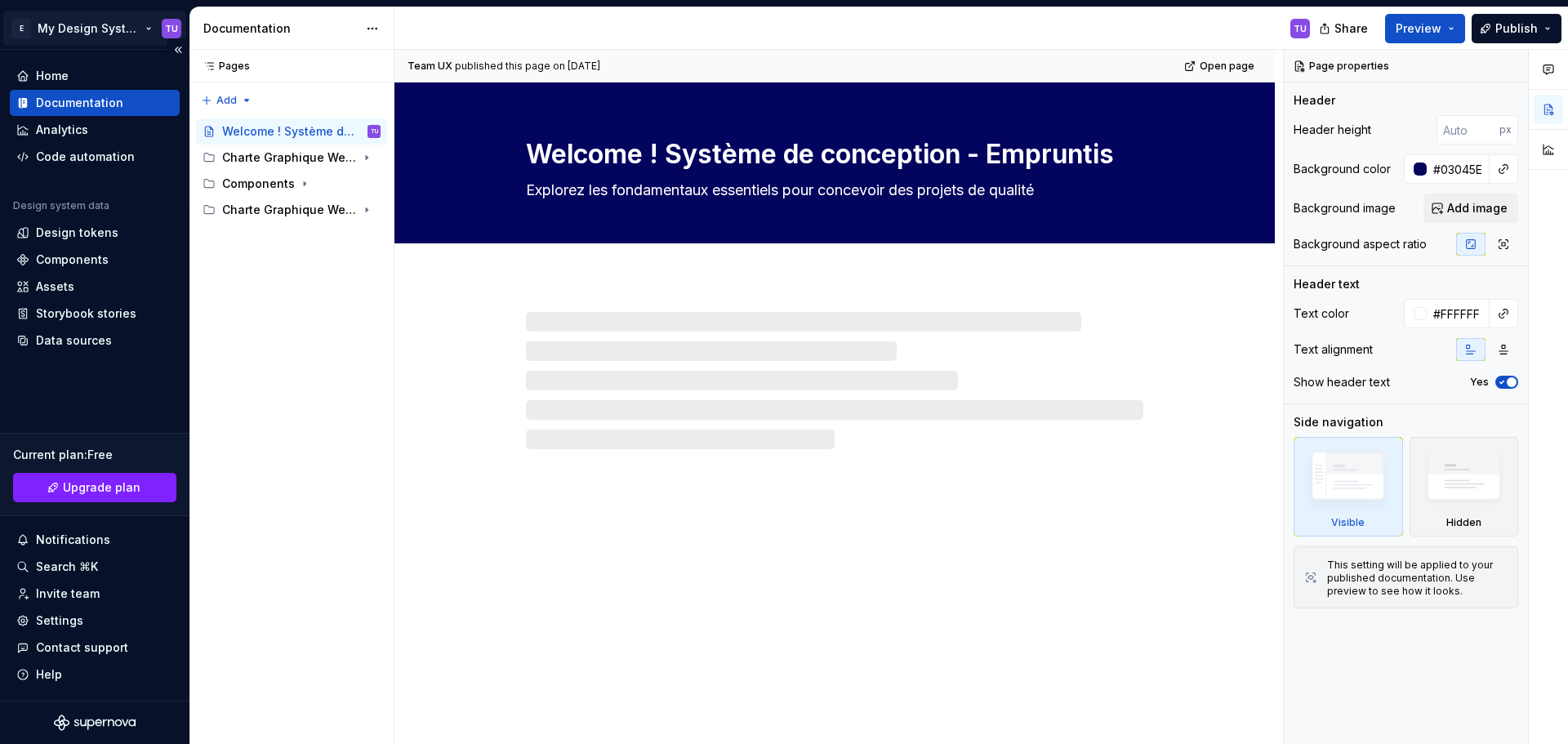
type textarea "*"
click at [112, 30] on html "E My Design System TU Home Documentation Analytics Code automation Design syste…" at bounding box center [784, 372] width 1568 height 744
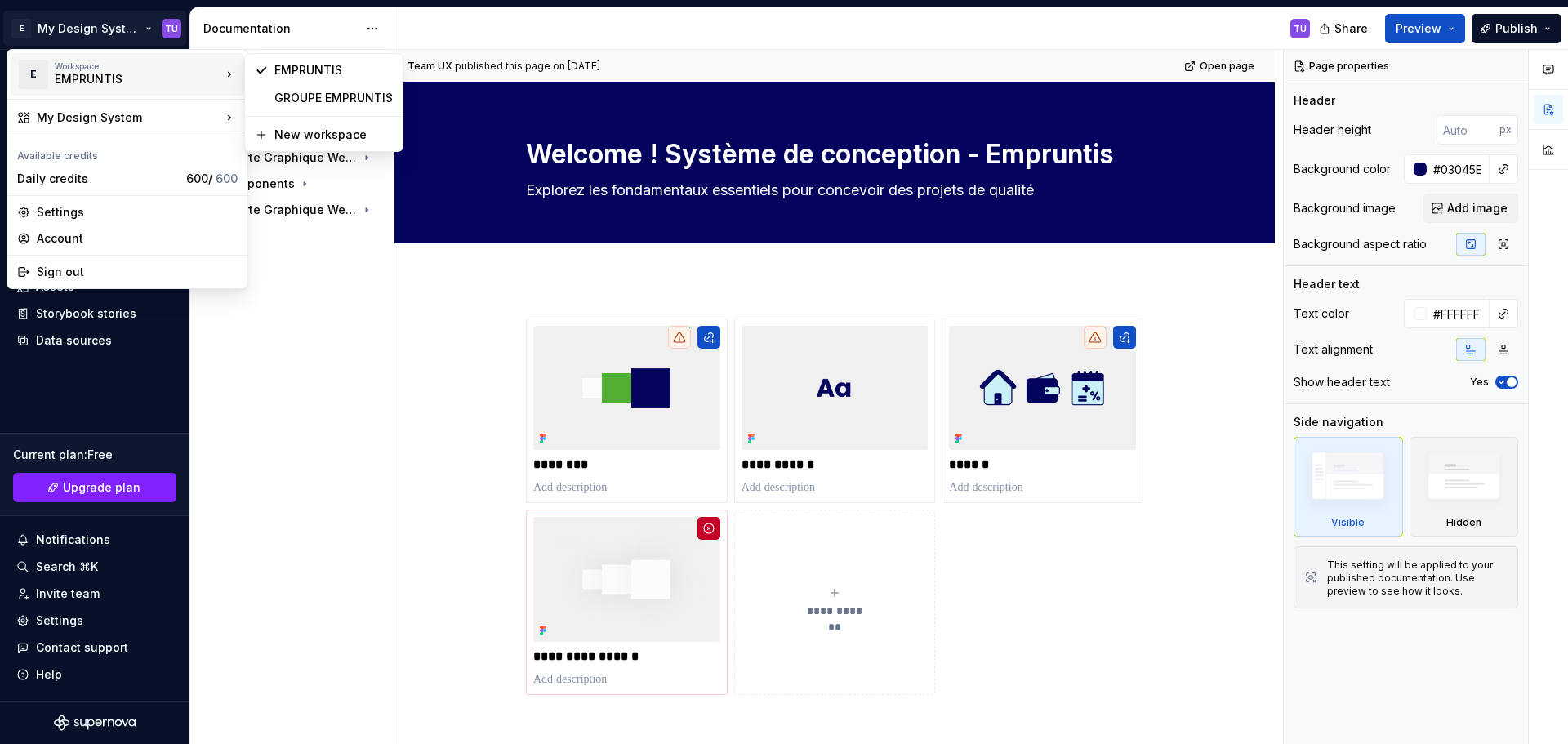
click at [308, 326] on div "Pages Pages Add Accessibility guide for tree Page tree. Navigate the tree with …" at bounding box center [291, 397] width 204 height 695
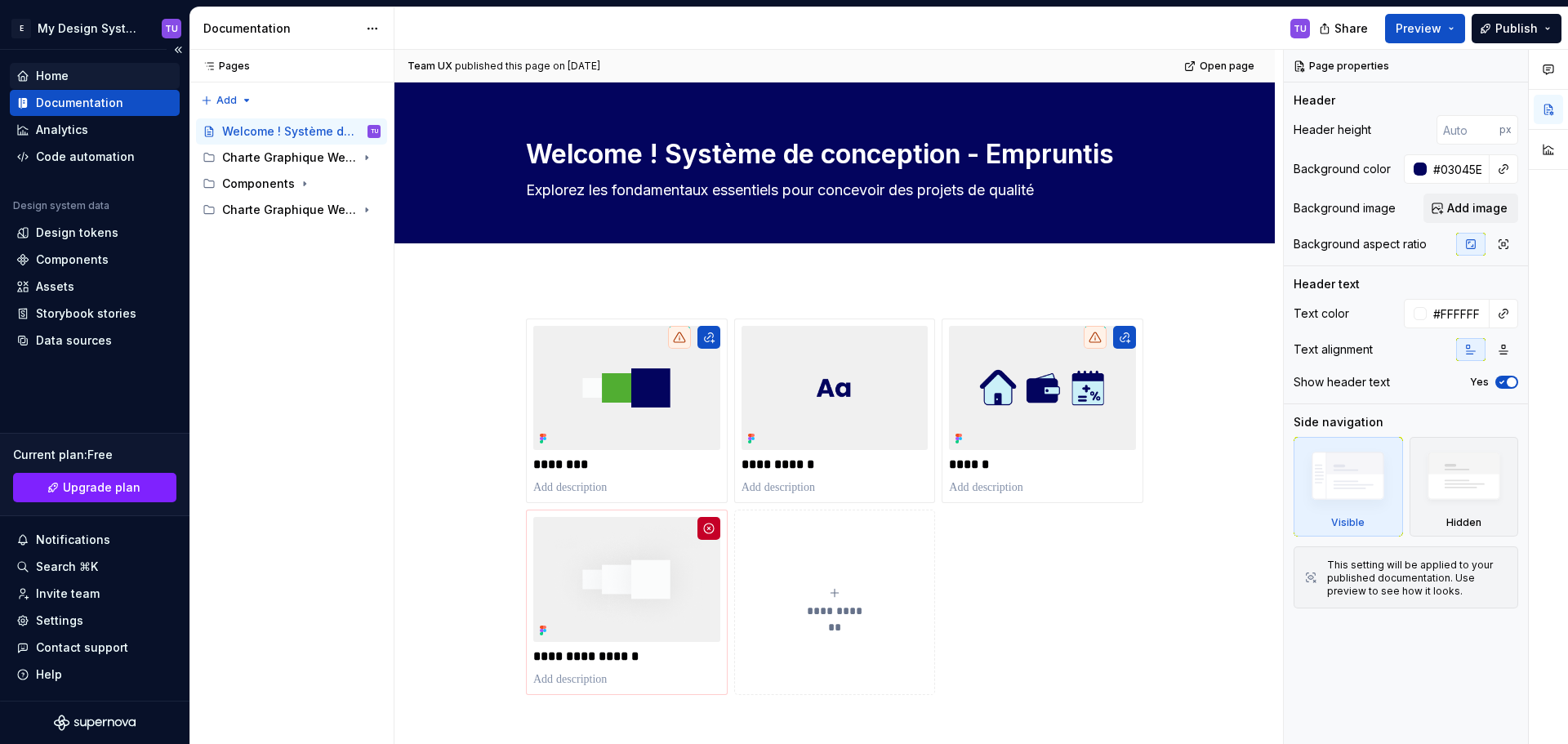
click at [58, 75] on div "Home" at bounding box center [52, 76] width 33 height 16
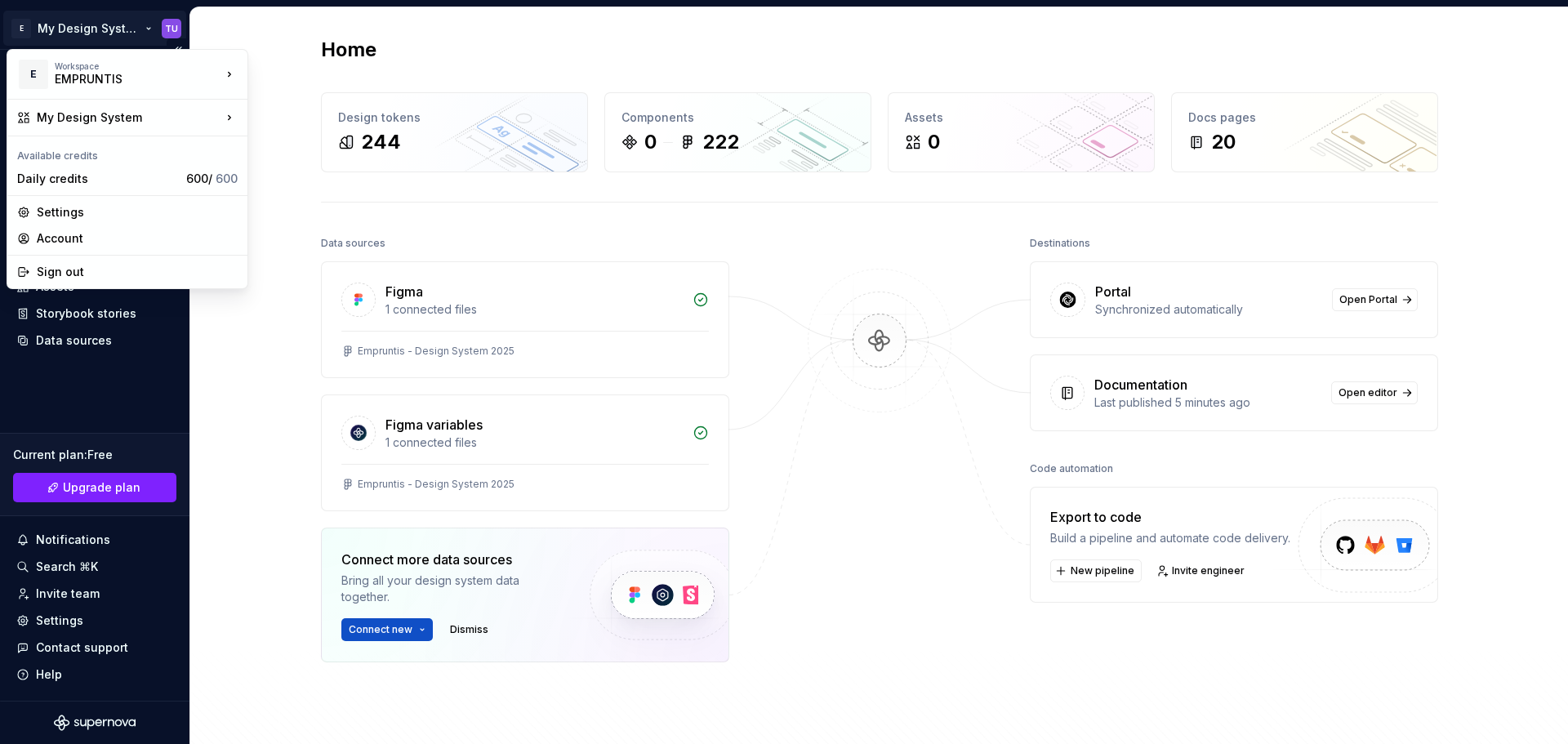
click at [98, 16] on html "E My Design System TU Home Documentation Analytics Code automation Design syste…" at bounding box center [784, 372] width 1568 height 744
click at [297, 98] on div "GROUPE EMPRUNTIS" at bounding box center [334, 98] width 118 height 16
